Goal: Information Seeking & Learning: Learn about a topic

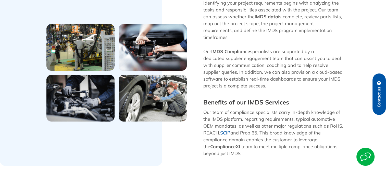
scroll to position [280, 0]
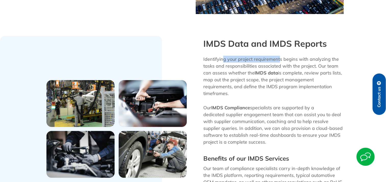
drag, startPoint x: 284, startPoint y: 62, endPoint x: 287, endPoint y: 63, distance: 2.6
click at [287, 63] on p "Identifying your project requirements begins with analyzing the tasks and respo…" at bounding box center [273, 76] width 140 height 41
drag, startPoint x: 287, startPoint y: 63, endPoint x: 275, endPoint y: 91, distance: 29.6
click at [275, 91] on div "Identifying your project requirements begins with analyzing the tasks and respo…" at bounding box center [273, 79] width 140 height 47
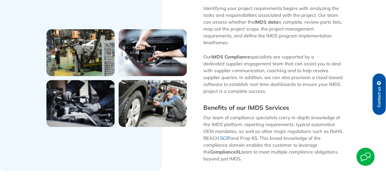
scroll to position [357, 0]
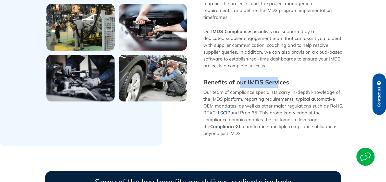
drag, startPoint x: 247, startPoint y: 73, endPoint x: 279, endPoint y: 74, distance: 31.9
click at [279, 77] on h4 "Benefits of our IMDS Services" at bounding box center [273, 82] width 140 height 11
drag, startPoint x: 279, startPoint y: 74, endPoint x: 257, endPoint y: 95, distance: 30.5
click at [257, 95] on span "Our team of compliance specialists carry in-depth knowledge of the IMDS platfor…" at bounding box center [273, 112] width 140 height 47
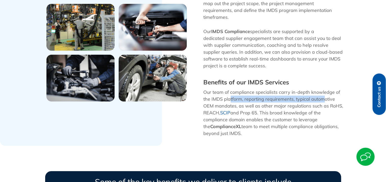
drag, startPoint x: 230, startPoint y: 89, endPoint x: 329, endPoint y: 94, distance: 99.0
click at [329, 94] on p "Our team of compliance specialists carry in-depth knowledge of the IMDS platfor…" at bounding box center [273, 113] width 140 height 48
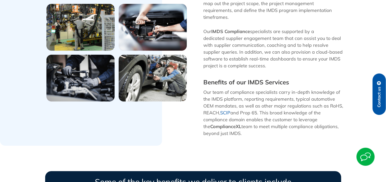
drag, startPoint x: 329, startPoint y: 94, endPoint x: 298, endPoint y: 99, distance: 31.5
click at [298, 99] on span "Our team of compliance specialists carry in-depth knowledge of the IMDS platfor…" at bounding box center [273, 112] width 140 height 47
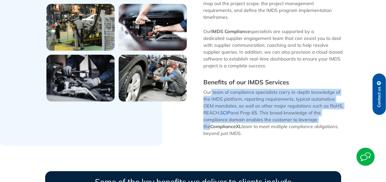
drag, startPoint x: 211, startPoint y: 84, endPoint x: 321, endPoint y: 112, distance: 114.0
click at [321, 112] on span "Our team of compliance specialists carry in-depth knowledge of the IMDS platfor…" at bounding box center [273, 112] width 140 height 47
drag, startPoint x: 321, startPoint y: 112, endPoint x: 319, endPoint y: 113, distance: 2.7
click at [319, 113] on span "Our team of compliance specialists carry in-depth knowledge of the IMDS platfor…" at bounding box center [273, 112] width 140 height 47
click at [268, 104] on span "Our team of compliance specialists carry in-depth knowledge of the IMDS platfor…" at bounding box center [273, 112] width 140 height 47
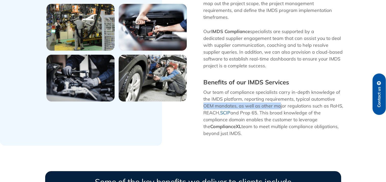
drag, startPoint x: 245, startPoint y: 100, endPoint x: 282, endPoint y: 102, distance: 37.0
click at [282, 102] on div "IMDS Data and IMDS Reports Identifying your project requirements begins with an…" at bounding box center [269, 52] width 153 height 187
drag, startPoint x: 282, startPoint y: 102, endPoint x: 265, endPoint y: 111, distance: 19.6
click at [265, 111] on span "Our team of compliance specialists carry in-depth knowledge of the IMDS platfor…" at bounding box center [273, 112] width 140 height 47
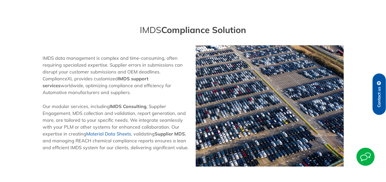
scroll to position [0, 0]
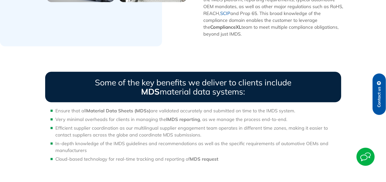
scroll to position [484, 0]
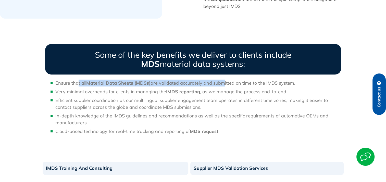
drag, startPoint x: 77, startPoint y: 74, endPoint x: 243, endPoint y: 75, distance: 165.2
click at [243, 80] on span "Ensure that all Material Data Sheets (MDSs) are validated accurately and submit…" at bounding box center [175, 83] width 240 height 6
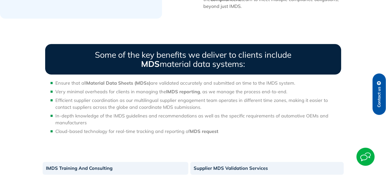
drag, startPoint x: 243, startPoint y: 75, endPoint x: 245, endPoint y: 78, distance: 3.9
click at [245, 80] on span "Ensure that all Material Data Sheets (MDSs) are validated accurately and submit…" at bounding box center [175, 83] width 240 height 6
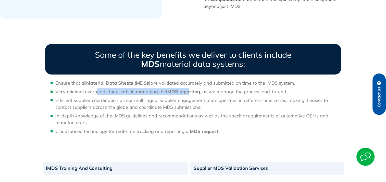
drag, startPoint x: 95, startPoint y: 86, endPoint x: 208, endPoint y: 85, distance: 113.2
click at [208, 89] on span "Very minimal overheads for clients in managing the IMDS reporting , as we manag…" at bounding box center [171, 92] width 232 height 6
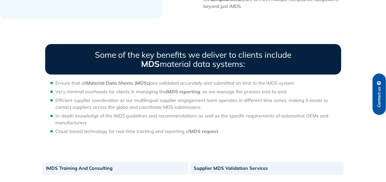
drag, startPoint x: 208, startPoint y: 85, endPoint x: 202, endPoint y: 95, distance: 11.4
click at [202, 98] on span "Efficient supplier coordination as our multilingual supplier engagement team op…" at bounding box center [191, 104] width 272 height 13
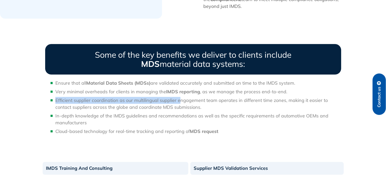
drag, startPoint x: 82, startPoint y: 93, endPoint x: 214, endPoint y: 92, distance: 132.3
click at [214, 98] on span "Efficient supplier coordination as our multilingual supplier engagement team op…" at bounding box center [191, 104] width 272 height 13
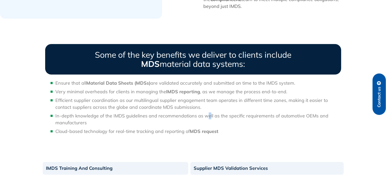
drag, startPoint x: 214, startPoint y: 92, endPoint x: 207, endPoint y: 109, distance: 18.2
click at [207, 113] on span "In-depth knowledge of the IMDS guidelines and recommendations as well as the sp…" at bounding box center [191, 119] width 273 height 13
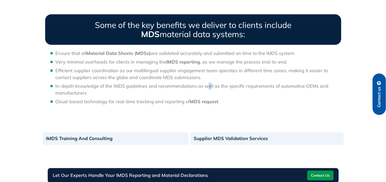
scroll to position [561, 0]
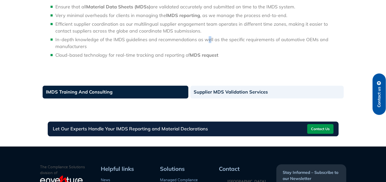
click at [146, 88] on link "IMDS Training And Consulting" at bounding box center [116, 92] width 146 height 13
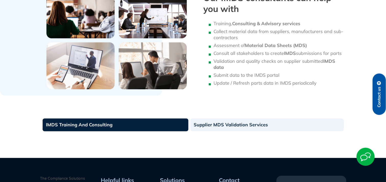
scroll to position [306, 0]
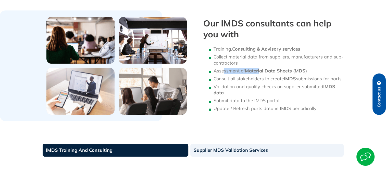
drag, startPoint x: 223, startPoint y: 72, endPoint x: 274, endPoint y: 69, distance: 51.6
click at [274, 69] on li "Assessment of Material Data Sheets (MDS)" at bounding box center [278, 71] width 130 height 6
drag, startPoint x: 274, startPoint y: 69, endPoint x: 251, endPoint y: 81, distance: 25.8
click at [251, 81] on li "Consult all stakeholders to create IMDS submissions for parts" at bounding box center [278, 79] width 130 height 6
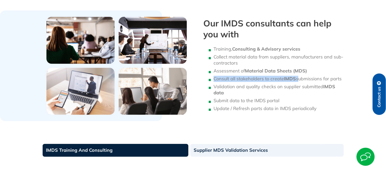
drag, startPoint x: 222, startPoint y: 80, endPoint x: 300, endPoint y: 80, distance: 78.0
click at [300, 80] on ul "Training, Consulting & Advisory services Collect material data from suppliers, …" at bounding box center [273, 79] width 140 height 66
drag, startPoint x: 300, startPoint y: 80, endPoint x: 283, endPoint y: 89, distance: 19.4
click at [283, 89] on li "Validation and quality checks on supplier submitted IMDS data" at bounding box center [278, 90] width 130 height 12
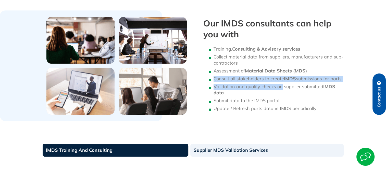
drag, startPoint x: 211, startPoint y: 82, endPoint x: 283, endPoint y: 87, distance: 73.1
click at [283, 87] on ul "Training, Consulting & Advisory services Collect material data from suppliers, …" at bounding box center [273, 79] width 140 height 66
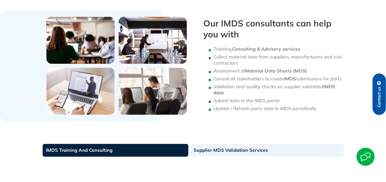
drag, startPoint x: 283, startPoint y: 87, endPoint x: 277, endPoint y: 93, distance: 8.8
click at [277, 93] on li "Validation and quality checks on supplier submitted IMDS data" at bounding box center [278, 90] width 130 height 12
click at [311, 100] on ul "Training, Consulting & Advisory services Collect material data from suppliers, …" at bounding box center [273, 79] width 140 height 66
drag, startPoint x: 311, startPoint y: 100, endPoint x: 249, endPoint y: 118, distance: 64.8
click at [254, 117] on div "Our IMDS consultants can help you with Training, Consulting & Advisory services…" at bounding box center [273, 65] width 145 height 111
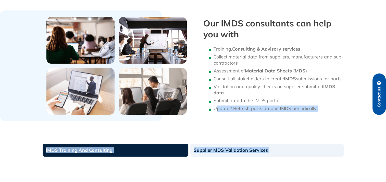
drag, startPoint x: 295, startPoint y: 109, endPoint x: 306, endPoint y: 109, distance: 11.2
click at [2, 21] on section "Our IMDS consultants can help you with Training, Consulting & Advisory services…" at bounding box center [193, 65] width 386 height 111
click at [260, 115] on div "Our IMDS consultants can help you with Training, Consulting & Advisory services…" at bounding box center [273, 65] width 145 height 111
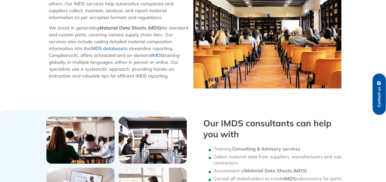
scroll to position [204, 0]
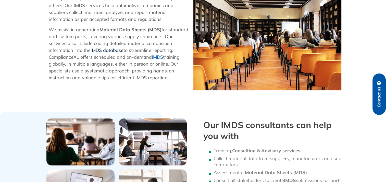
click at [109, 50] on link "IMDS database" at bounding box center [106, 50] width 33 height 6
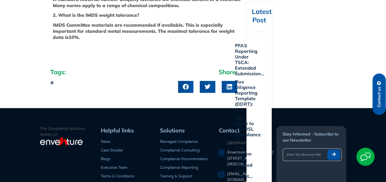
scroll to position [664, 0]
